Goal: Task Accomplishment & Management: Use online tool/utility

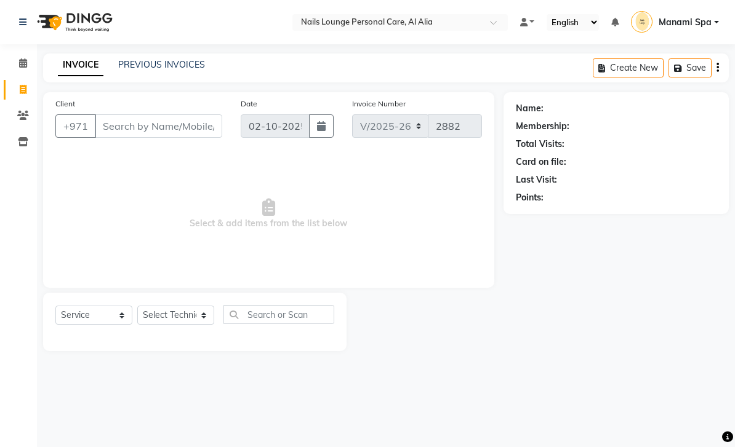
select select "6884"
select select "service"
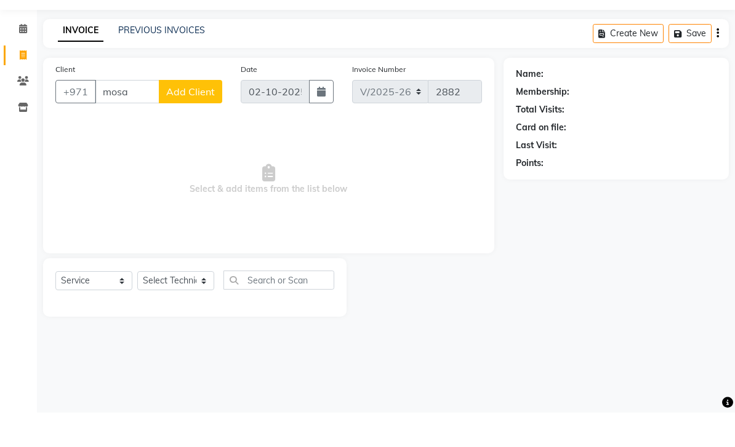
click at [265, 153] on span "Select & add items from the list below" at bounding box center [268, 214] width 427 height 123
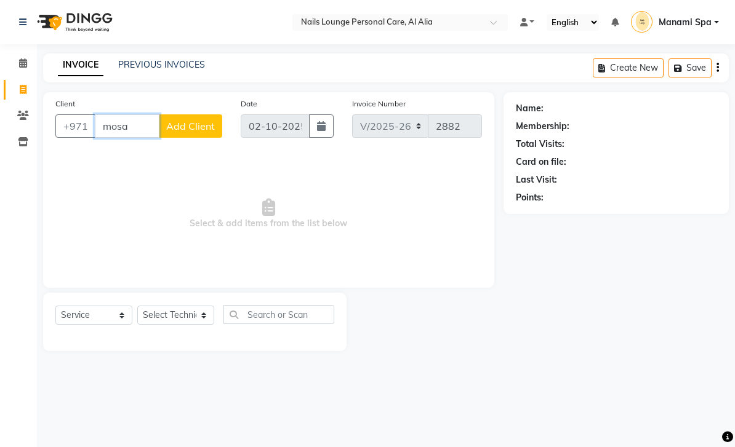
click at [140, 131] on input "mosa" at bounding box center [127, 125] width 65 height 23
click at [193, 152] on button "Mousa 56*****25" at bounding box center [149, 155] width 109 height 20
type input "56*****25"
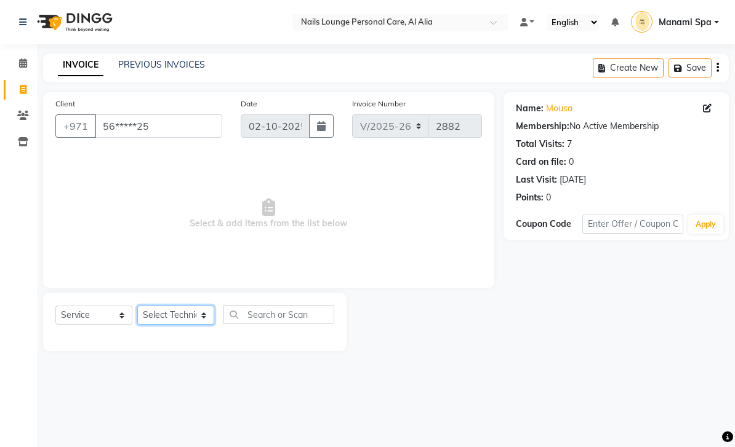
click at [206, 321] on select "Select Technician [PERSON_NAME] [PERSON_NAME] [PERSON_NAME] [PERSON_NAME] Manam…" at bounding box center [175, 315] width 77 height 19
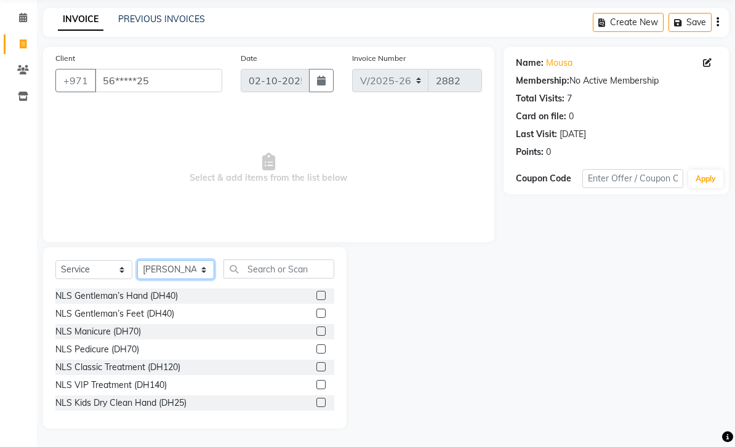
click at [209, 279] on select "Select Technician [PERSON_NAME] [PERSON_NAME] [PERSON_NAME] [PERSON_NAME] Manam…" at bounding box center [175, 269] width 77 height 19
select select "53950"
click at [173, 303] on div "NLS Gentleman’s Hand (DH40)" at bounding box center [116, 296] width 122 height 13
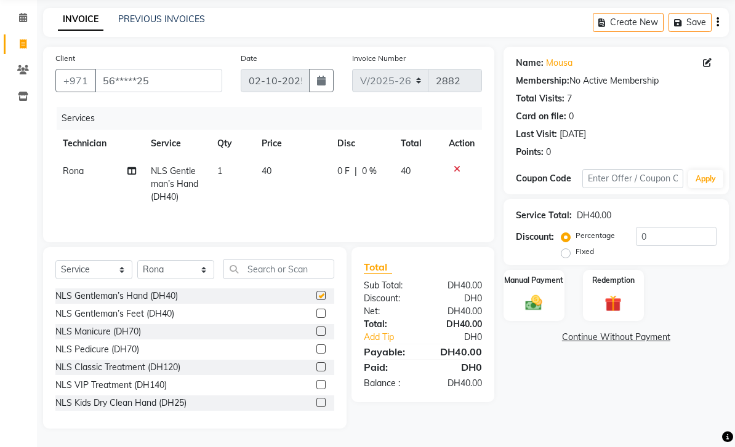
checkbox input "false"
click at [206, 279] on select "Select Technician [PERSON_NAME] [PERSON_NAME] [PERSON_NAME] [PERSON_NAME] Manam…" at bounding box center [175, 269] width 77 height 19
select select "90054"
click at [160, 321] on div "NLS Gentleman’s Feet (DH40)" at bounding box center [114, 314] width 119 height 13
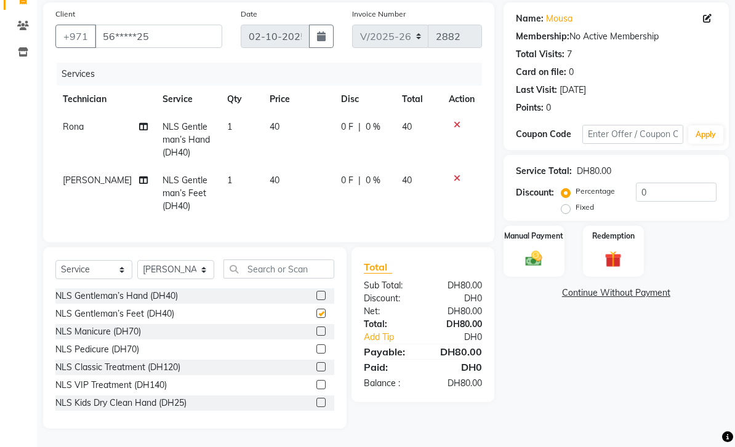
checkbox input "false"
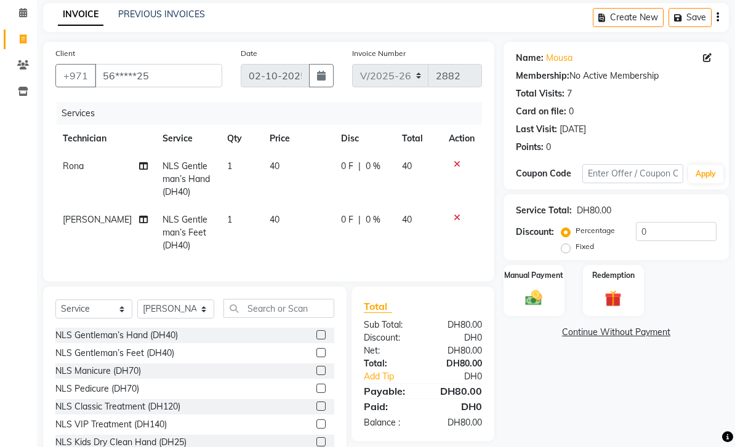
click at [529, 291] on img at bounding box center [533, 298] width 27 height 19
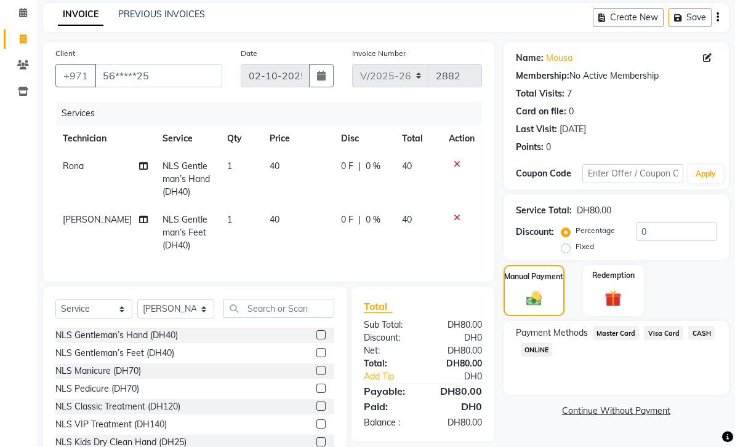
click at [670, 338] on span "Visa Card" at bounding box center [663, 333] width 39 height 14
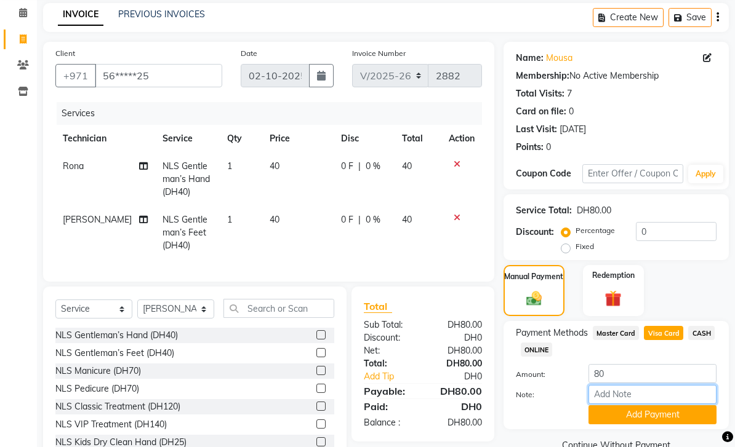
click at [651, 403] on input "Note:" at bounding box center [652, 394] width 128 height 19
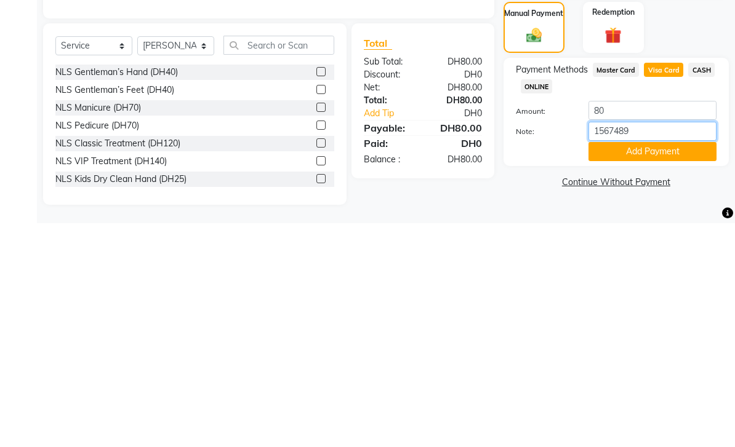
type input "15674893"
click at [653, 366] on button "Add Payment" at bounding box center [652, 375] width 128 height 19
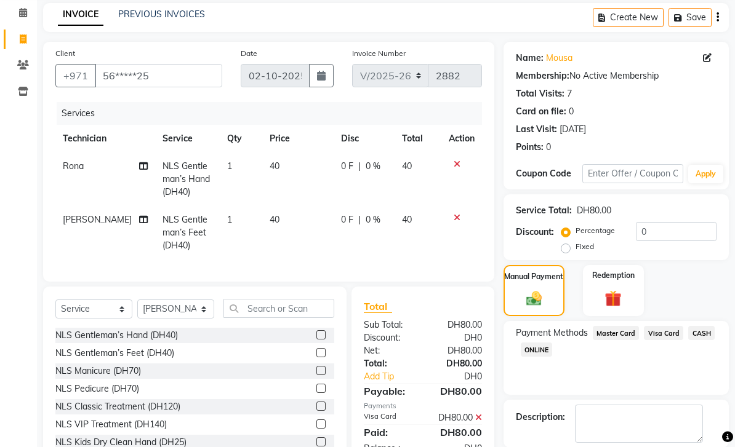
scroll to position [73, 0]
